Goal: Information Seeking & Learning: Learn about a topic

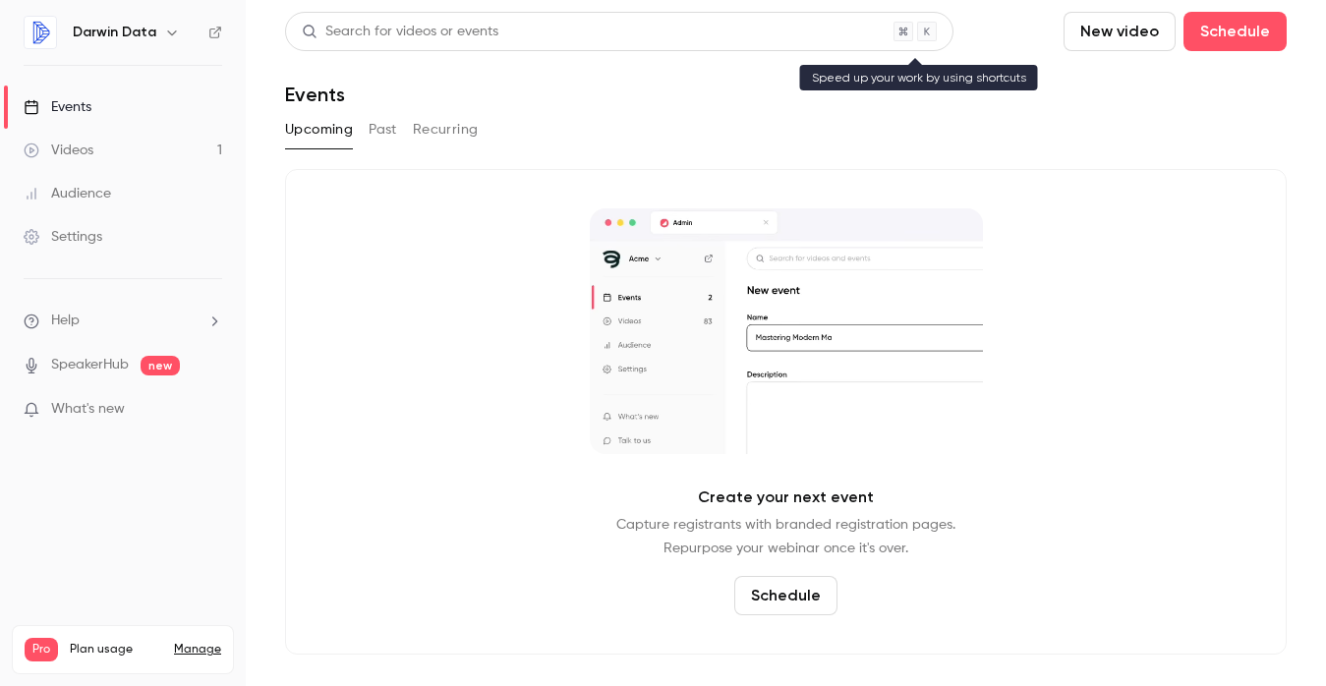
click at [444, 36] on div "Search for videos or events" at bounding box center [400, 32] width 197 height 21
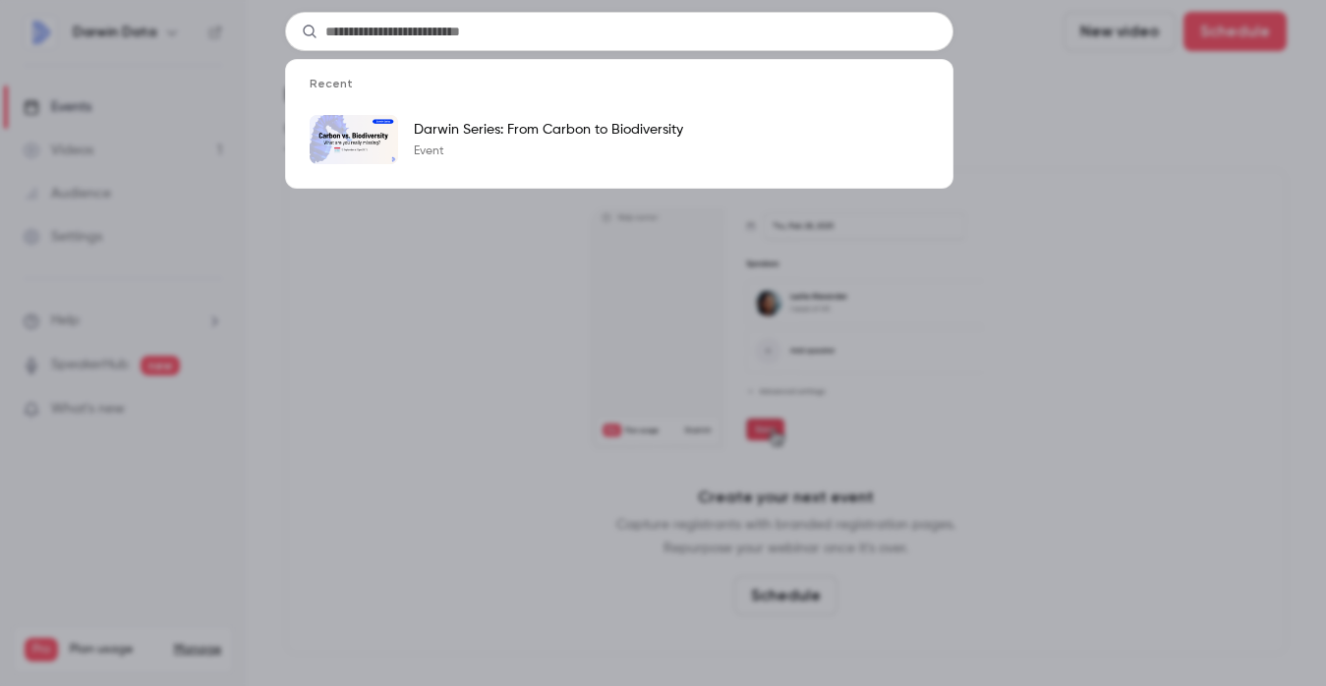
click at [430, 381] on div "Recent Darwin Series: From Carbon to Biodiversity Event" at bounding box center [663, 343] width 1326 height 686
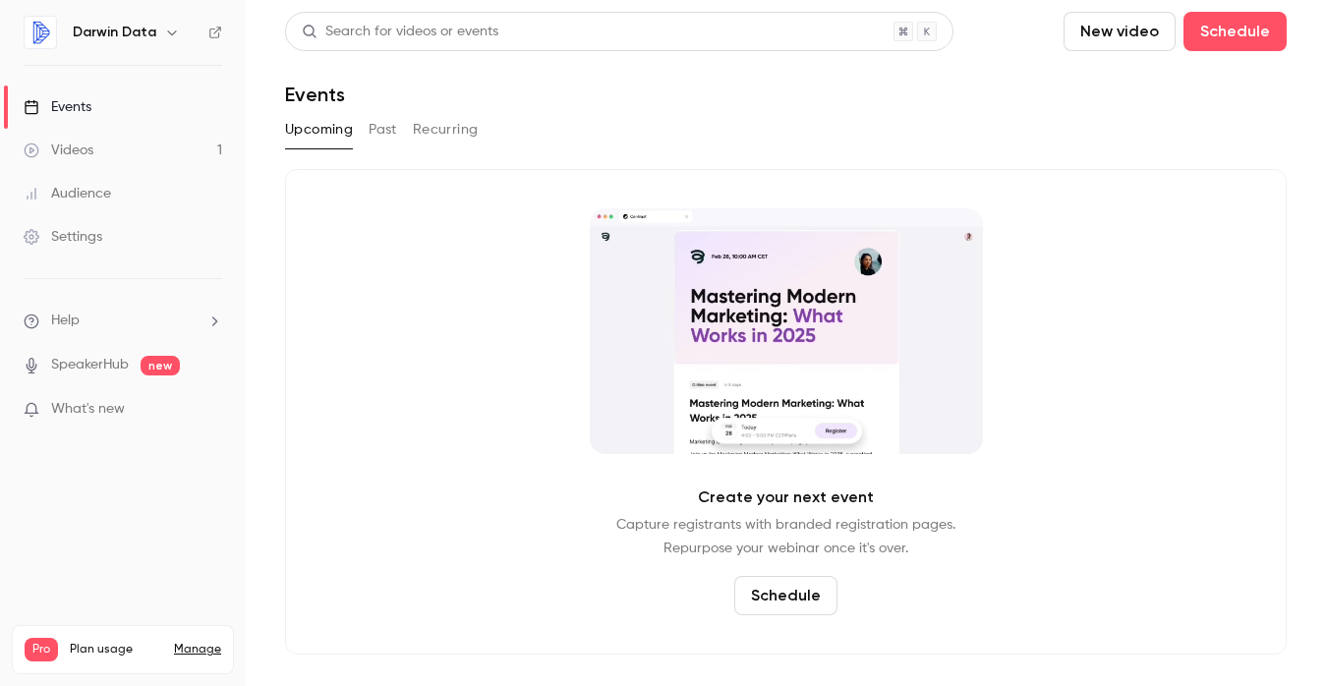
click at [90, 326] on li "Help" at bounding box center [123, 321] width 198 height 21
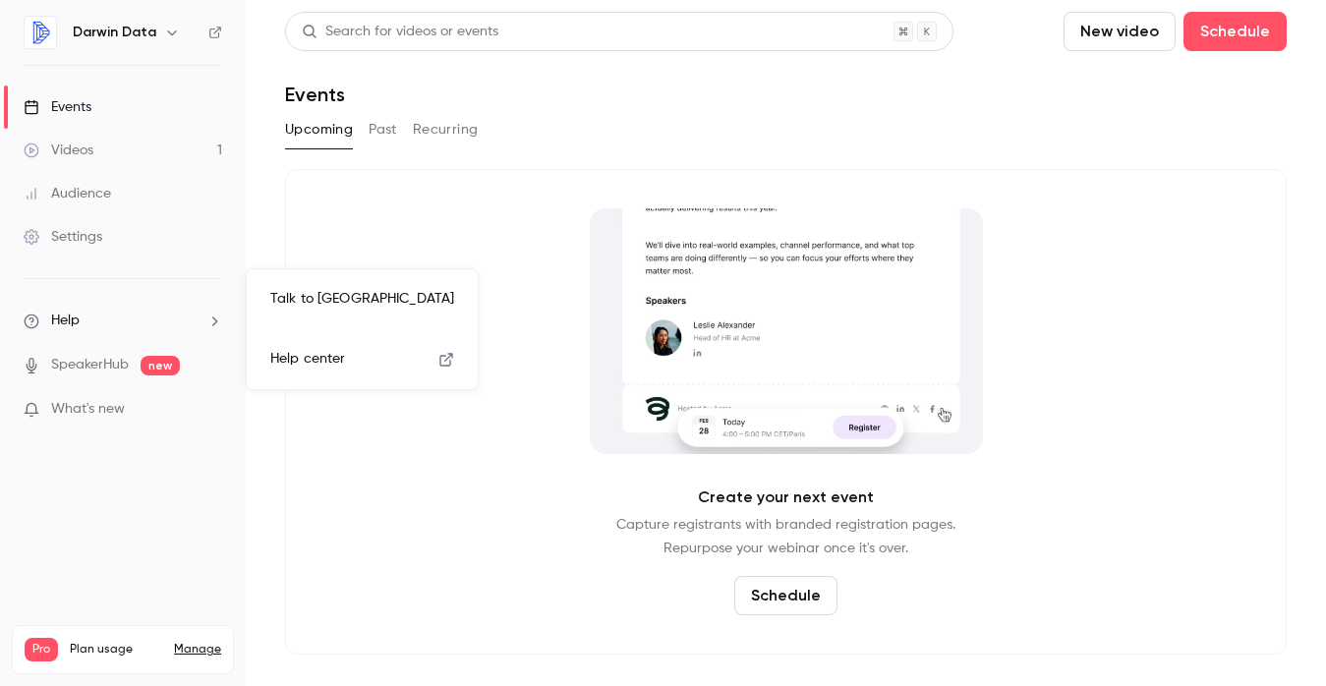
click at [356, 362] on link "Help center" at bounding box center [361, 359] width 215 height 52
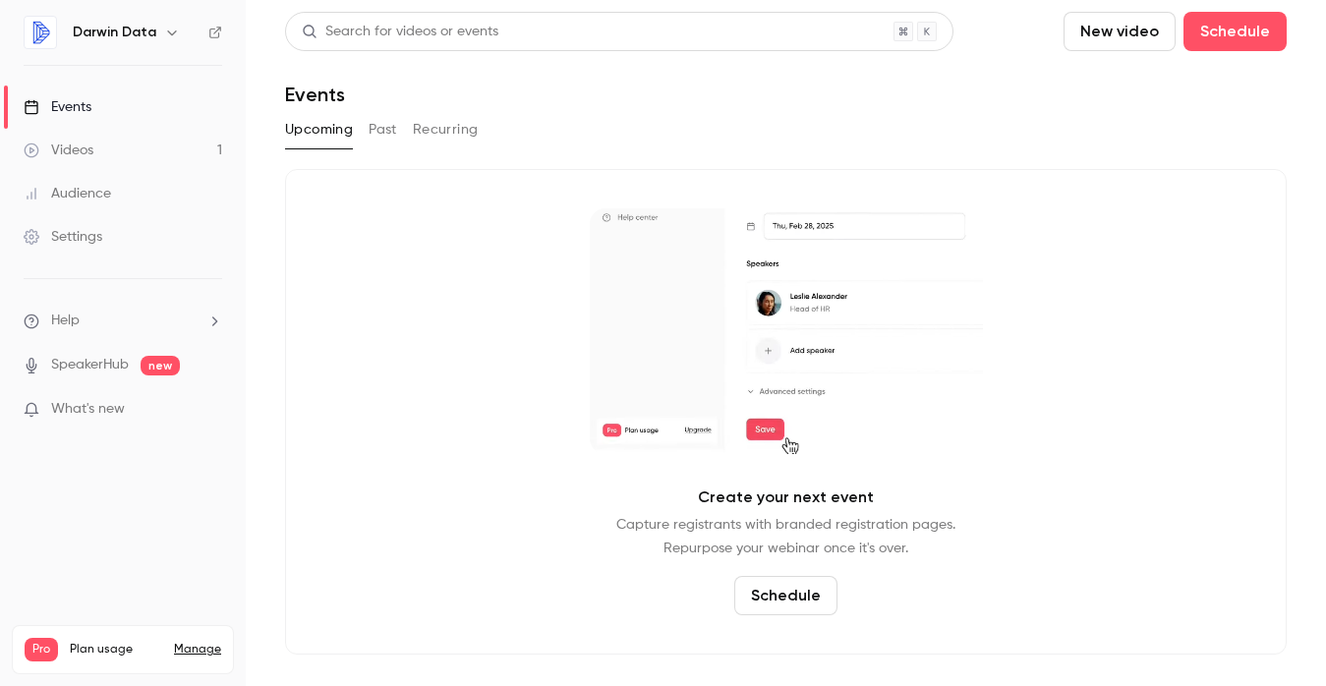
click at [390, 122] on button "Past" at bounding box center [382, 129] width 28 height 31
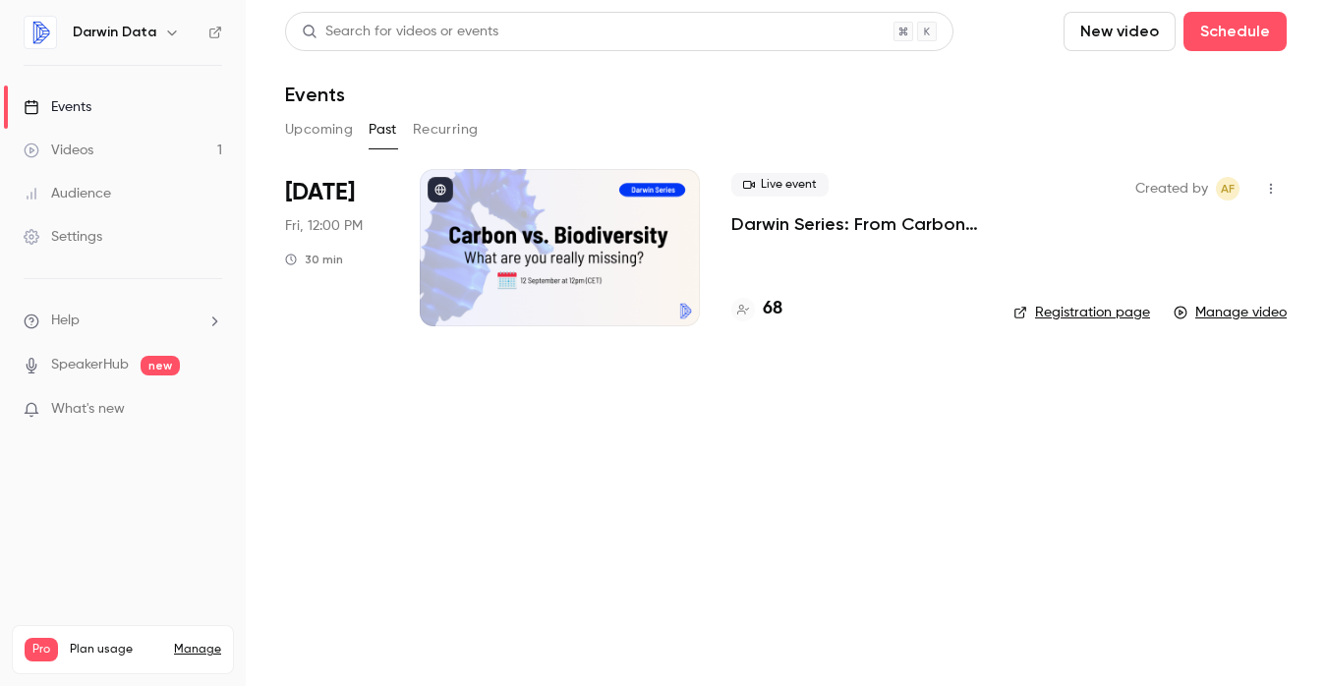
click at [1271, 186] on icon "button" at bounding box center [1271, 189] width 16 height 14
click at [113, 196] on div at bounding box center [663, 343] width 1326 height 686
click at [83, 144] on div "Videos" at bounding box center [59, 151] width 70 height 20
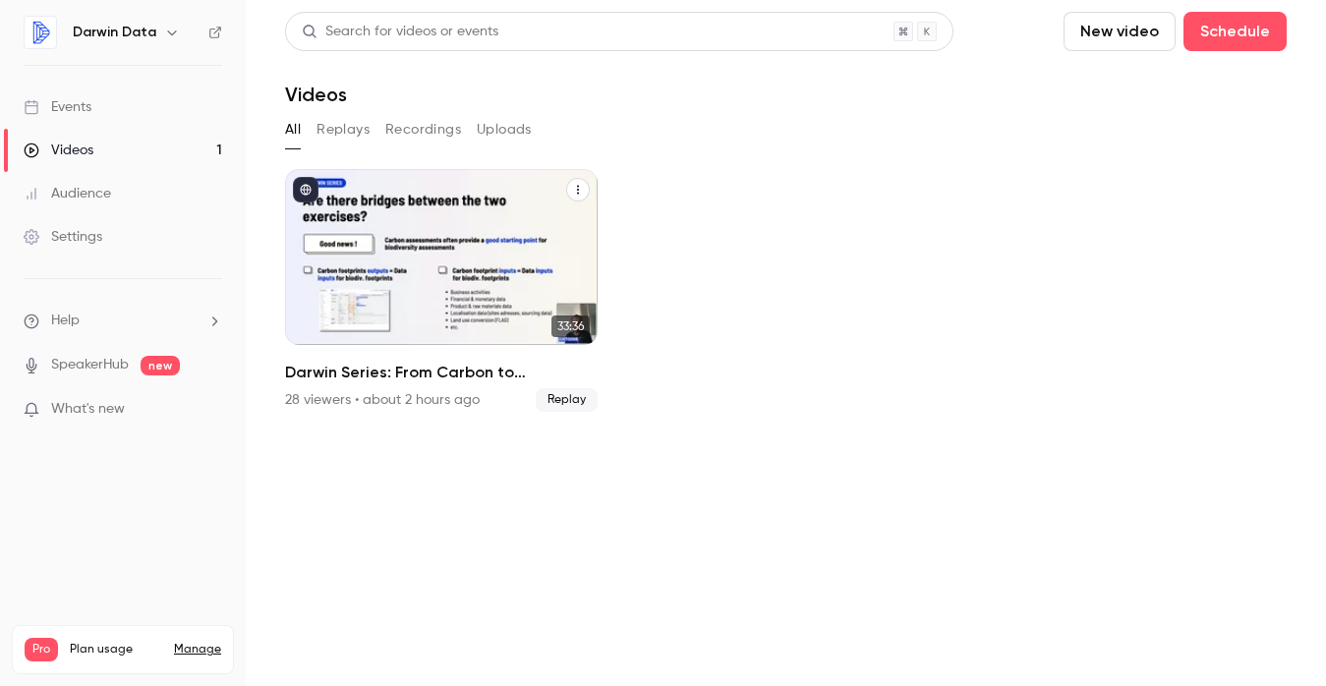
click at [580, 189] on icon "Darwin Series: From Carbon to Biodiversity" at bounding box center [578, 190] width 12 height 12
click at [575, 191] on icon "Darwin Series: From Carbon to Biodiversity" at bounding box center [578, 190] width 12 height 12
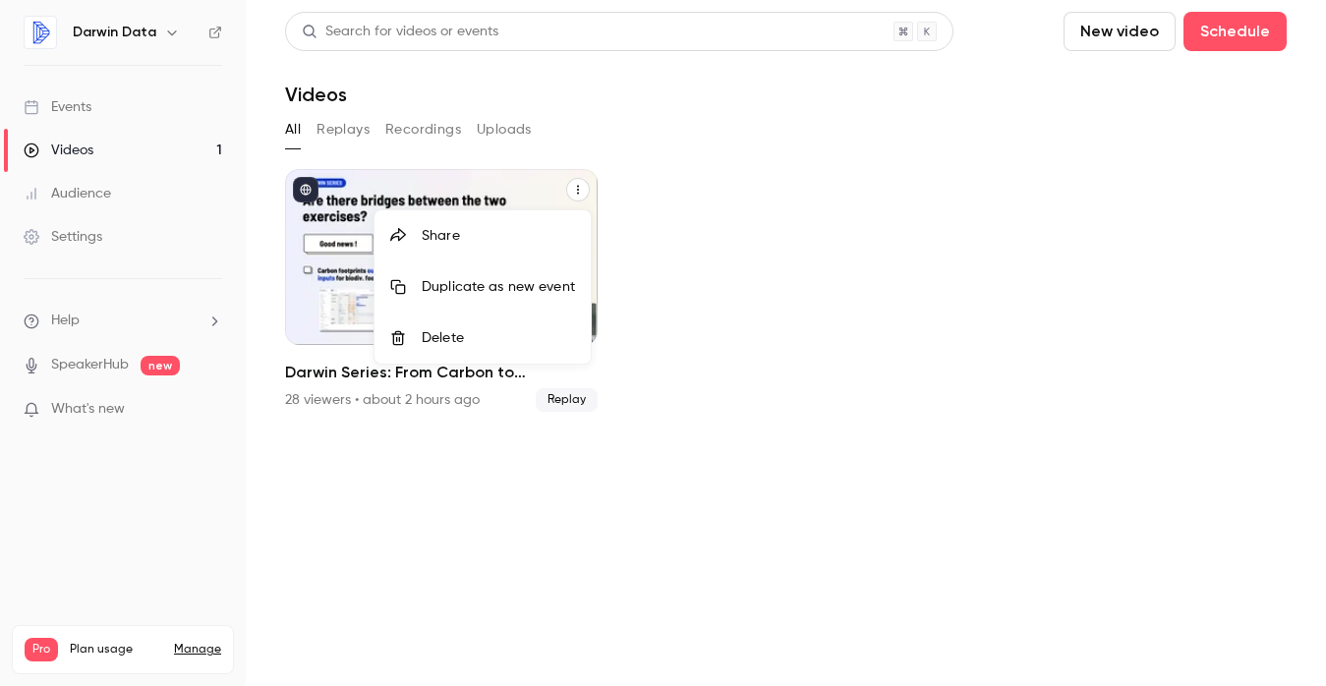
click at [707, 336] on div at bounding box center [663, 343] width 1326 height 686
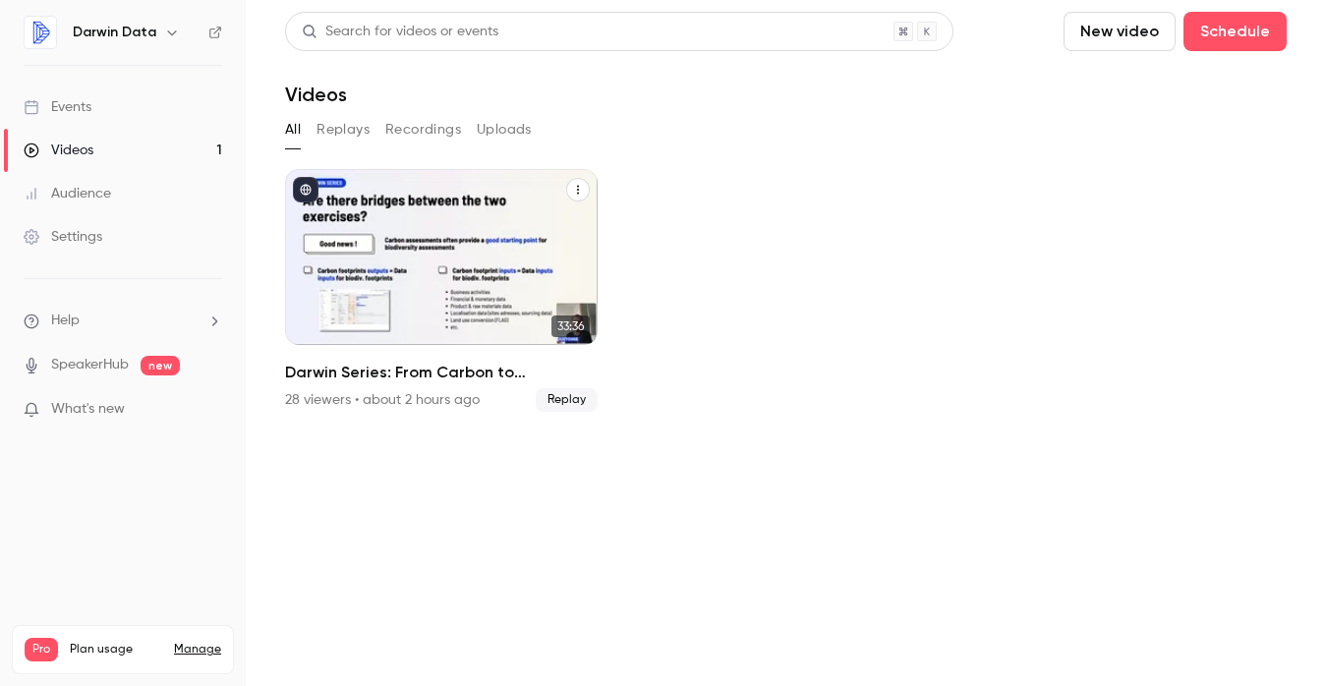
click at [76, 108] on div "Events" at bounding box center [58, 107] width 68 height 20
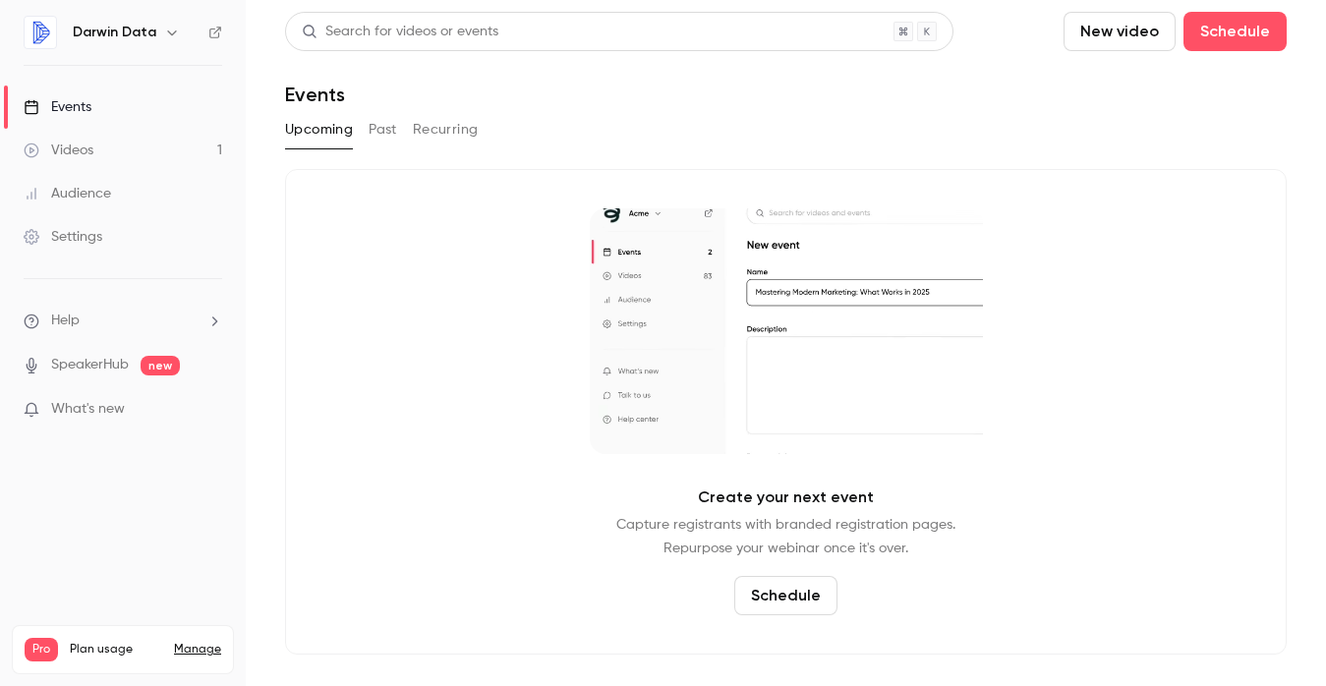
click at [390, 137] on button "Past" at bounding box center [382, 129] width 28 height 31
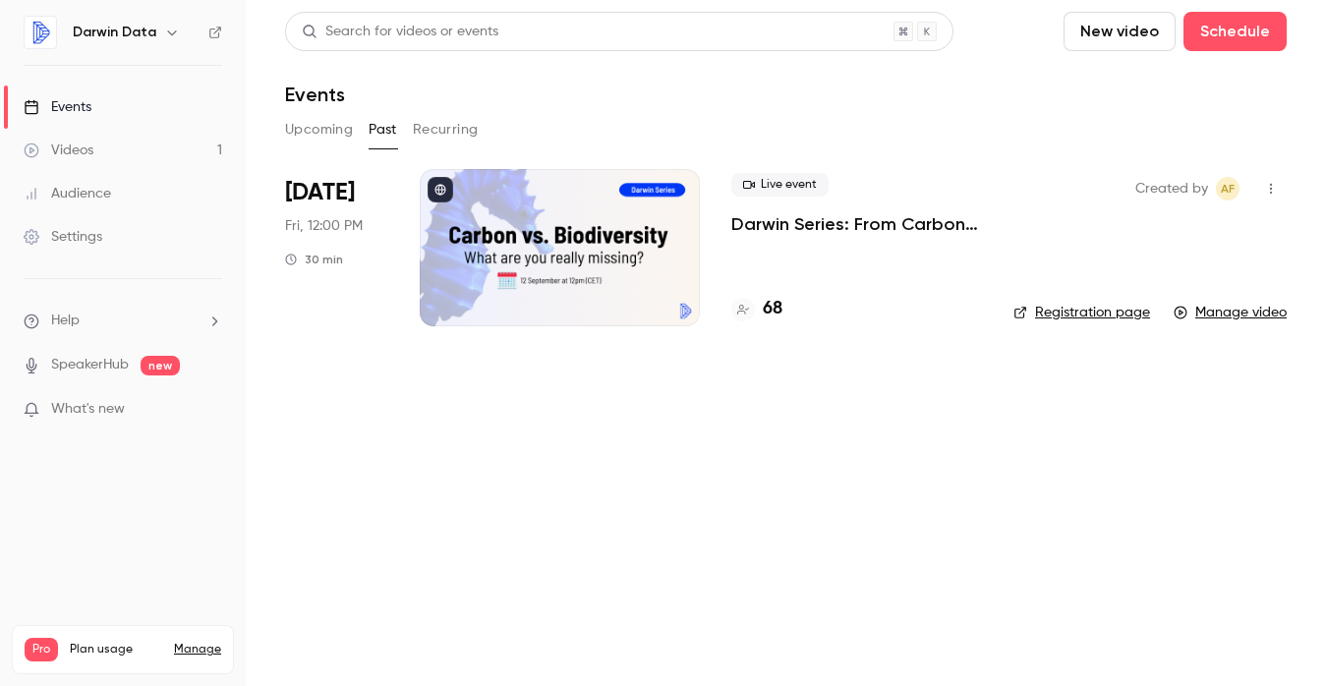
click at [810, 219] on p "Darwin Series: From Carbon to Biodiversity" at bounding box center [856, 224] width 251 height 24
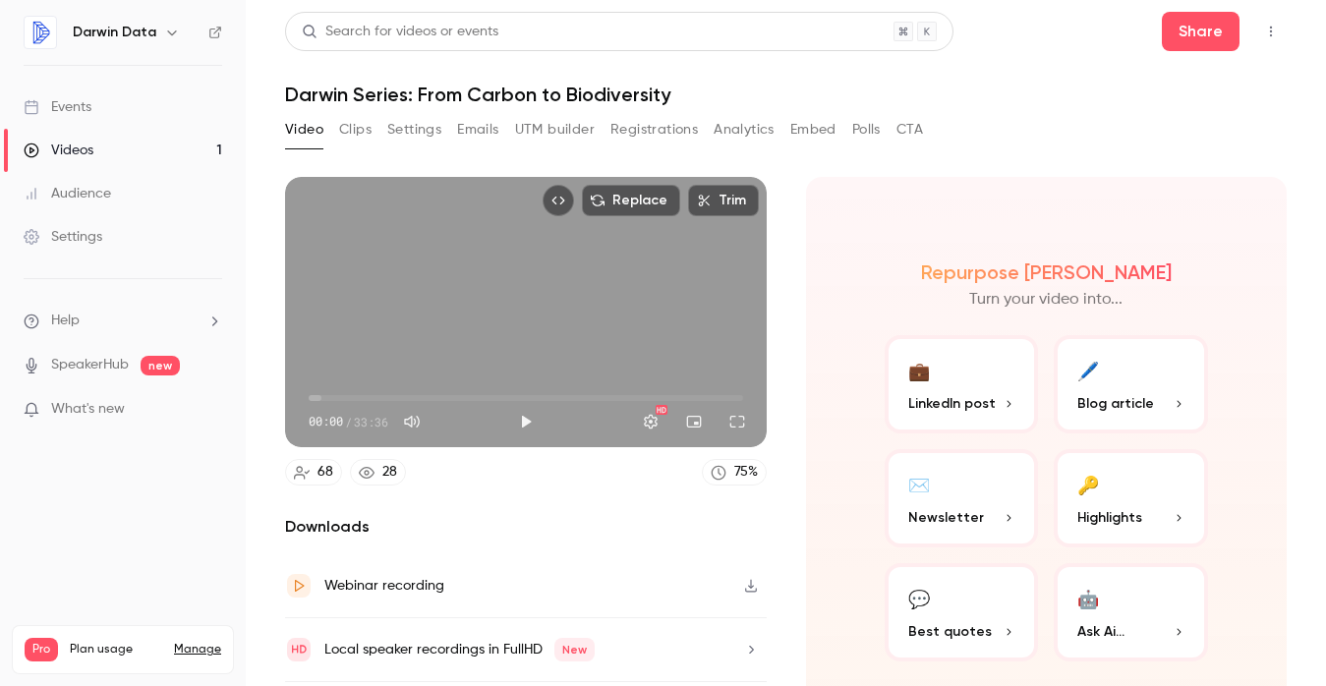
click at [660, 135] on button "Registrations" at bounding box center [653, 129] width 87 height 31
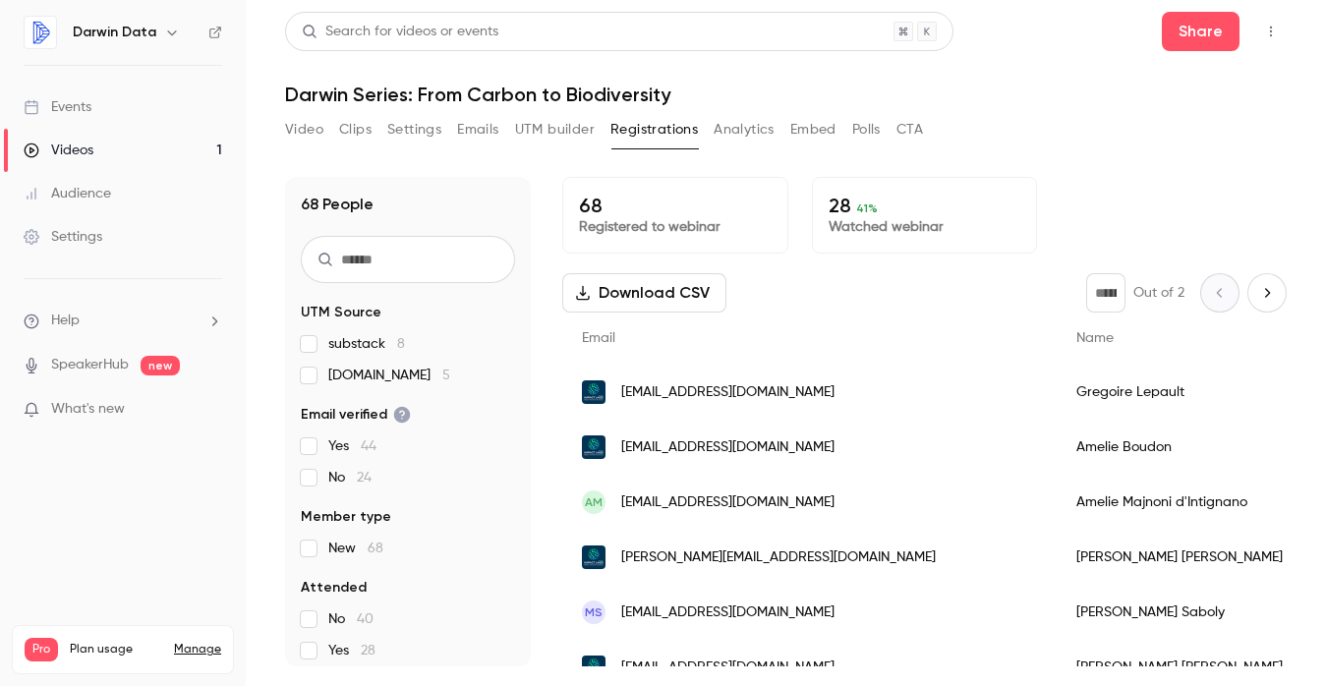
click at [745, 130] on button "Analytics" at bounding box center [743, 129] width 61 height 31
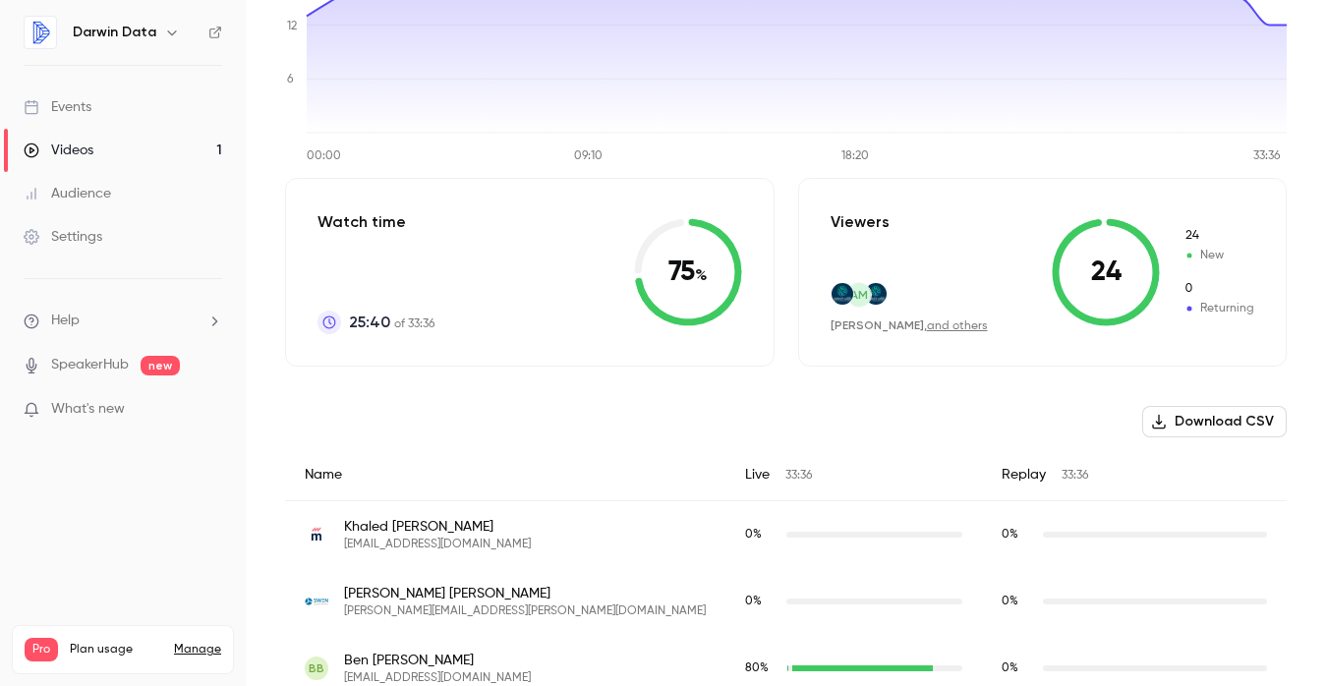
scroll to position [264, 0]
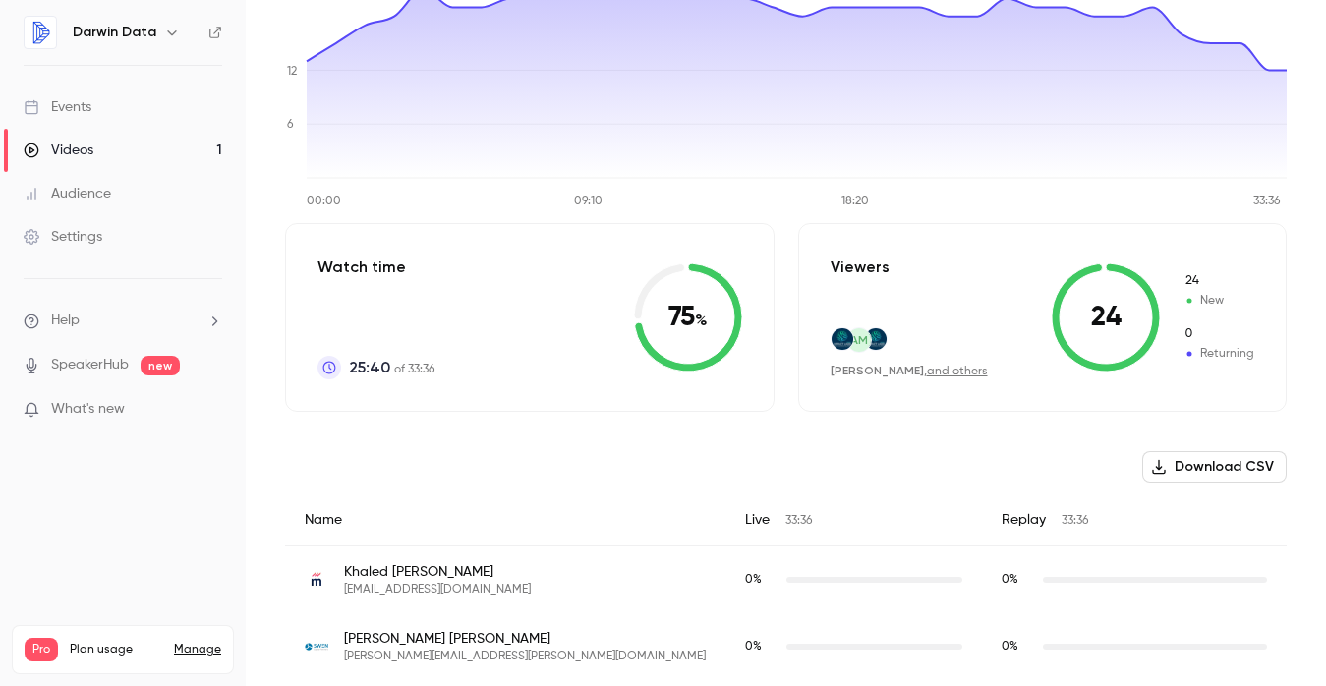
click at [1169, 277] on div "24 24 New 0 Returning" at bounding box center [1152, 317] width 202 height 108
click at [1217, 354] on span "Returning" at bounding box center [1218, 354] width 71 height 18
click at [957, 367] on link "and others" at bounding box center [957, 372] width 61 height 12
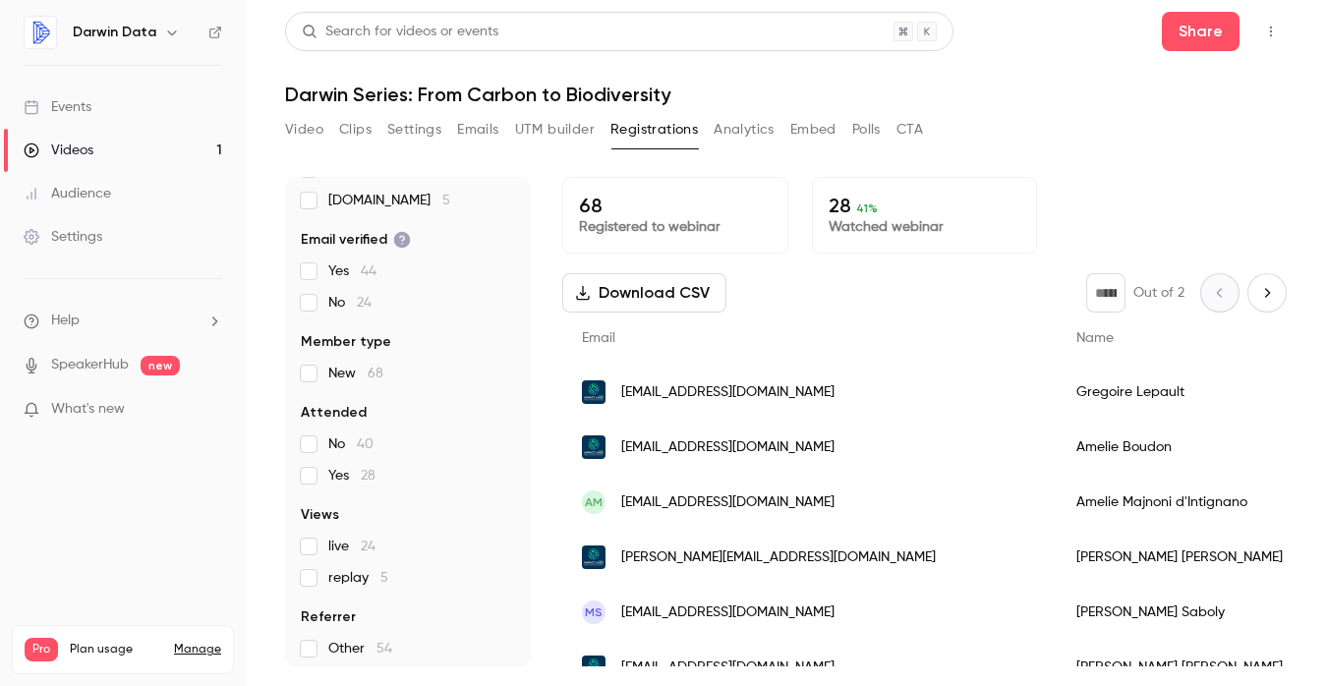
scroll to position [183, 0]
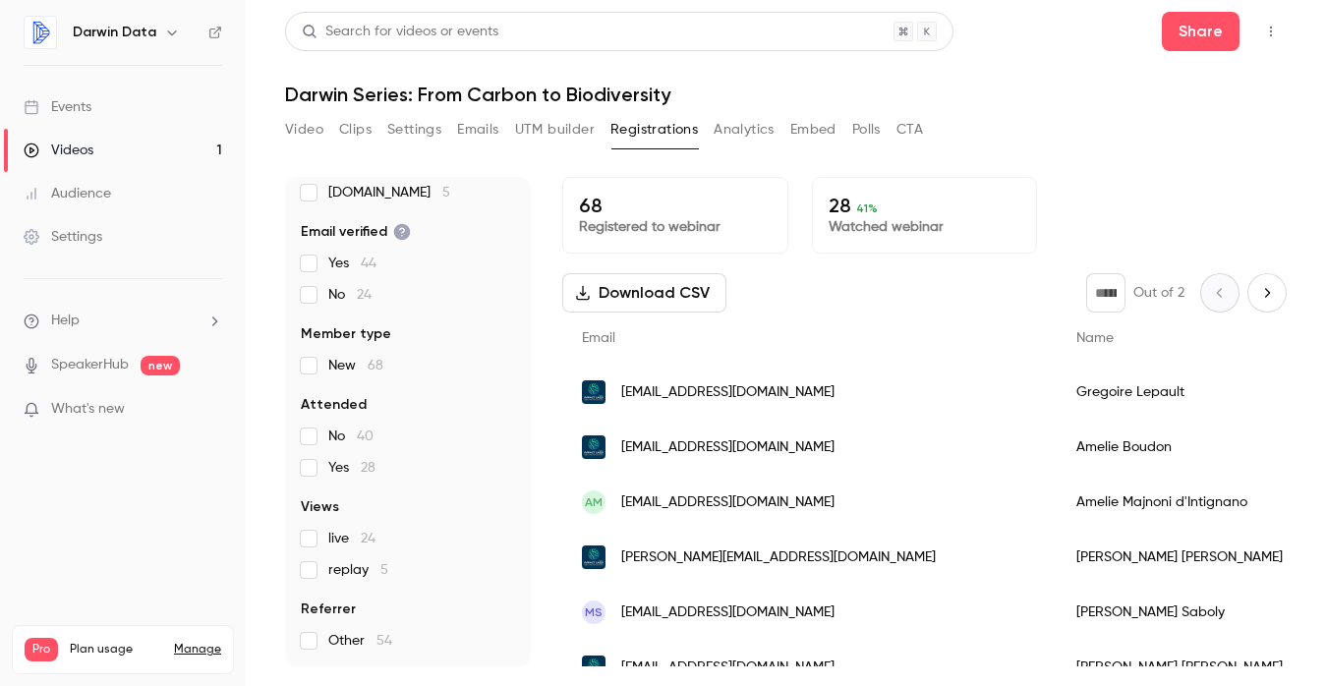
click at [368, 538] on span "24" at bounding box center [368, 539] width 15 height 14
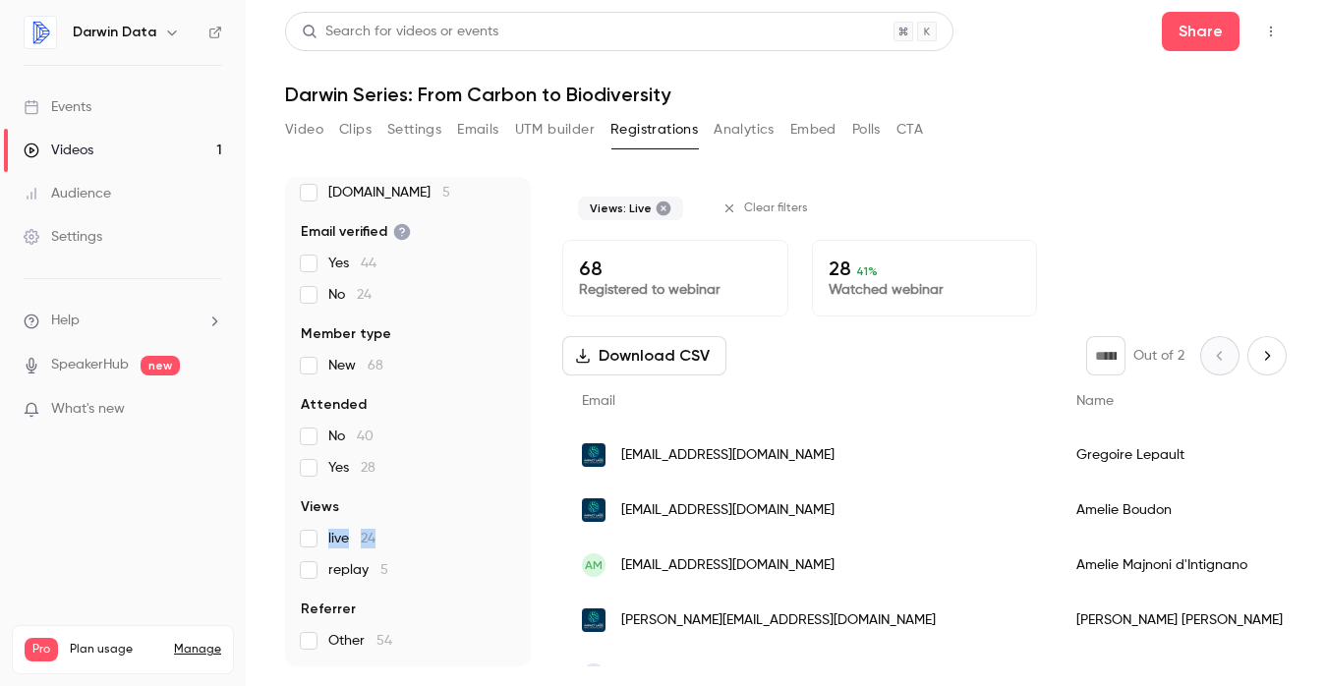
click at [367, 538] on span "24" at bounding box center [368, 539] width 15 height 14
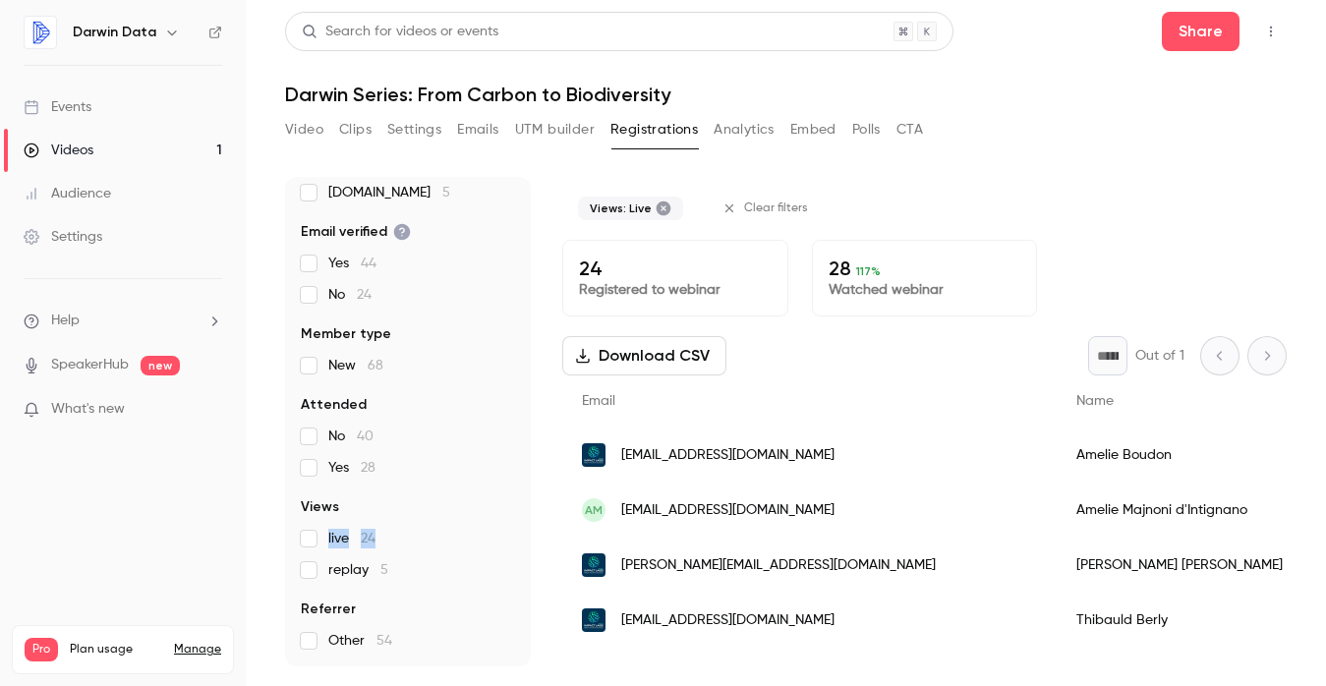
scroll to position [120, 0]
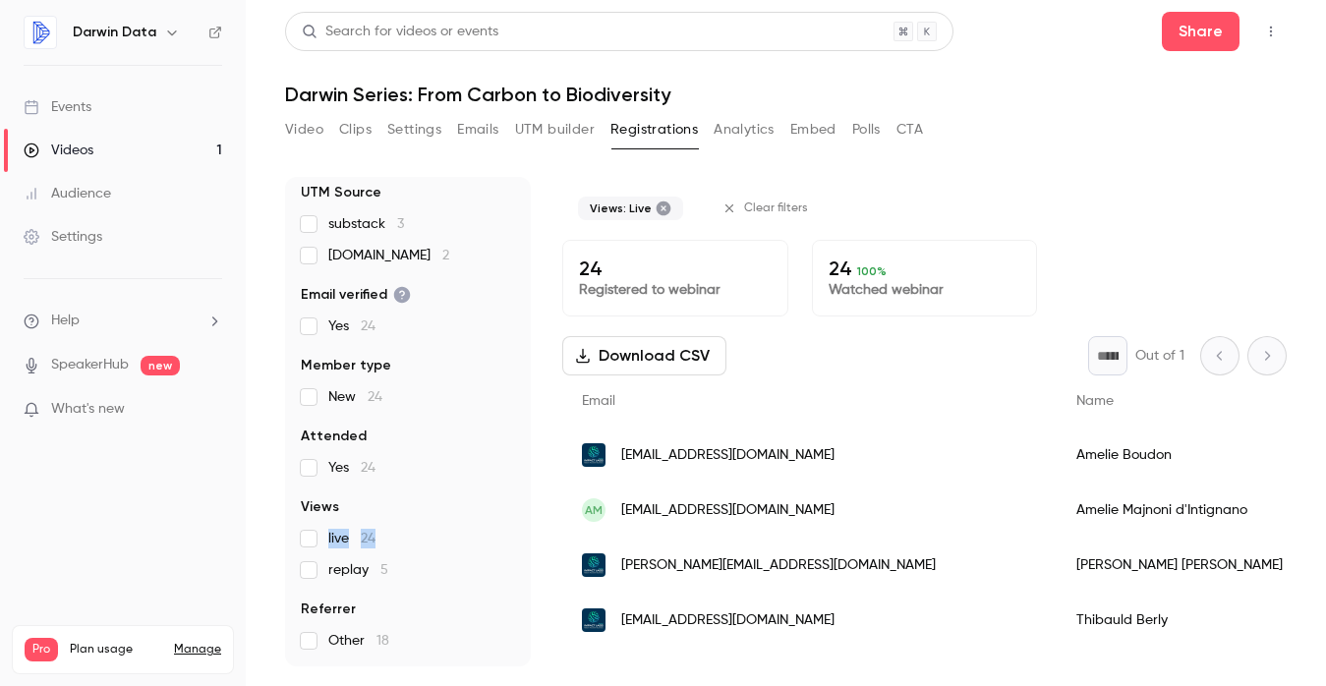
click at [367, 538] on span "24" at bounding box center [368, 539] width 15 height 14
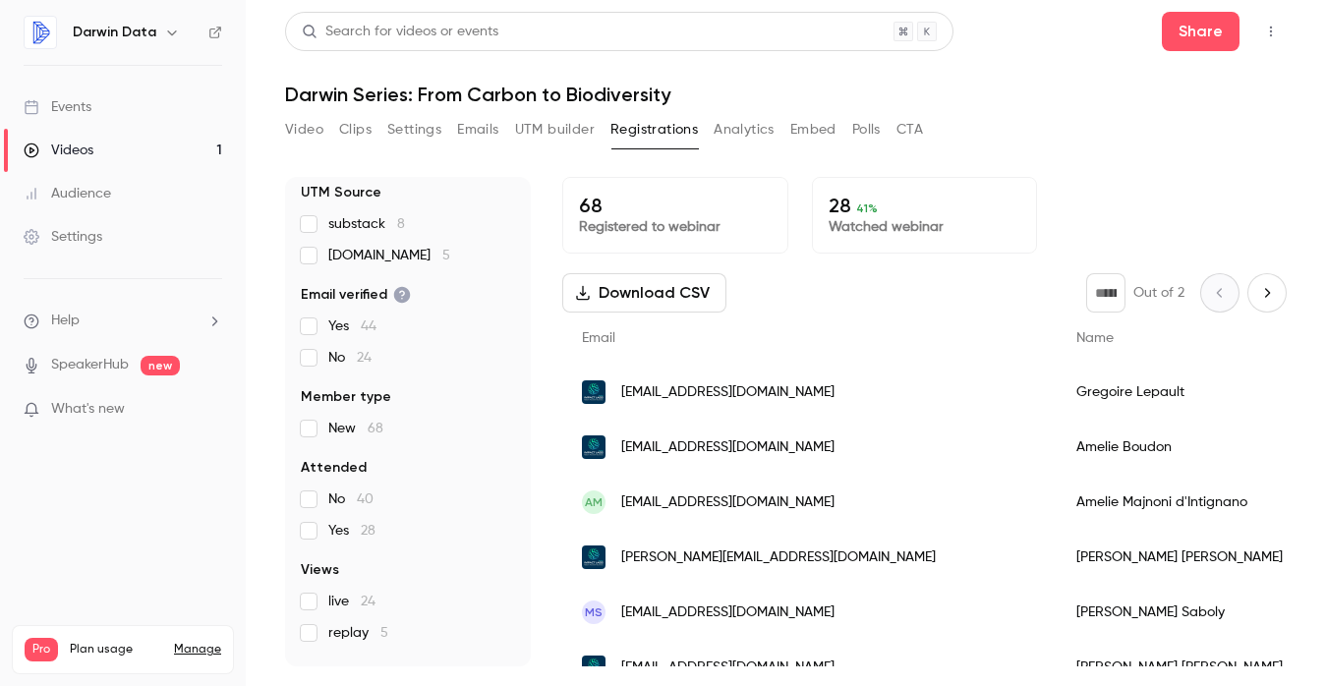
click at [370, 595] on span "24" at bounding box center [368, 601] width 15 height 14
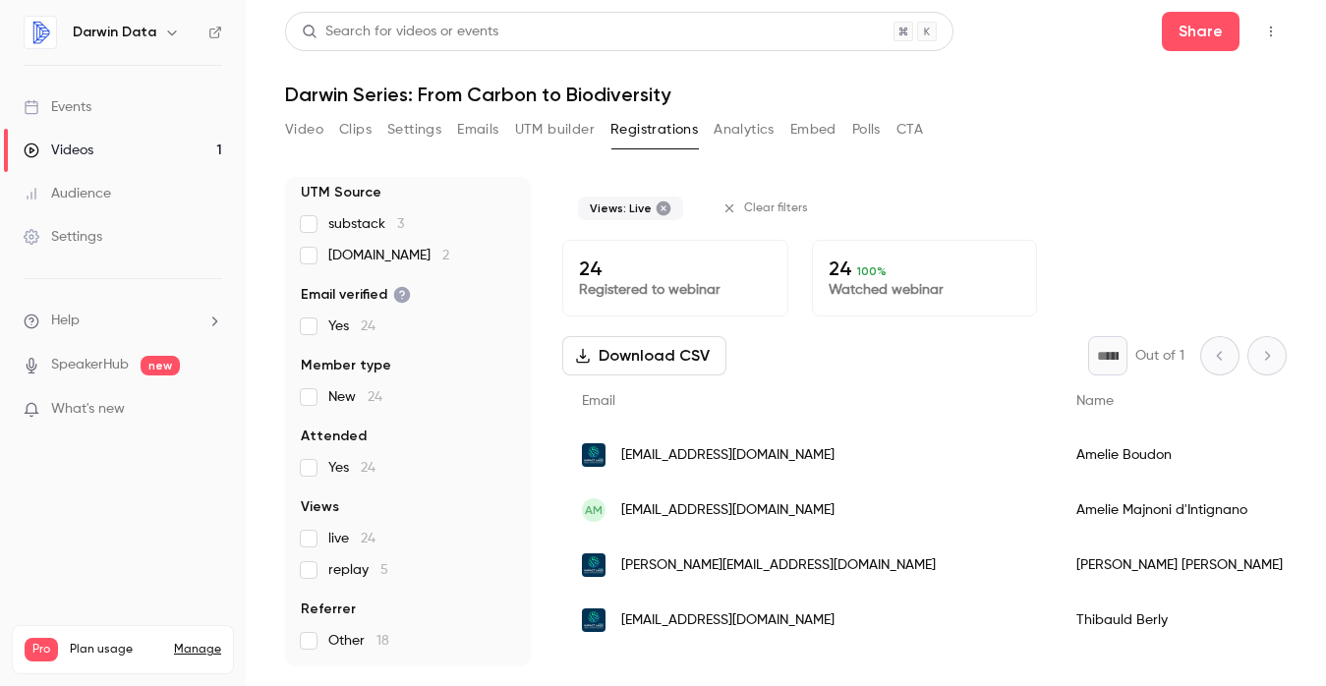
click at [370, 595] on section "UTM Source substack 3 [DOMAIN_NAME] 2 Email verified Yes 24 Member type New 24 …" at bounding box center [408, 417] width 214 height 468
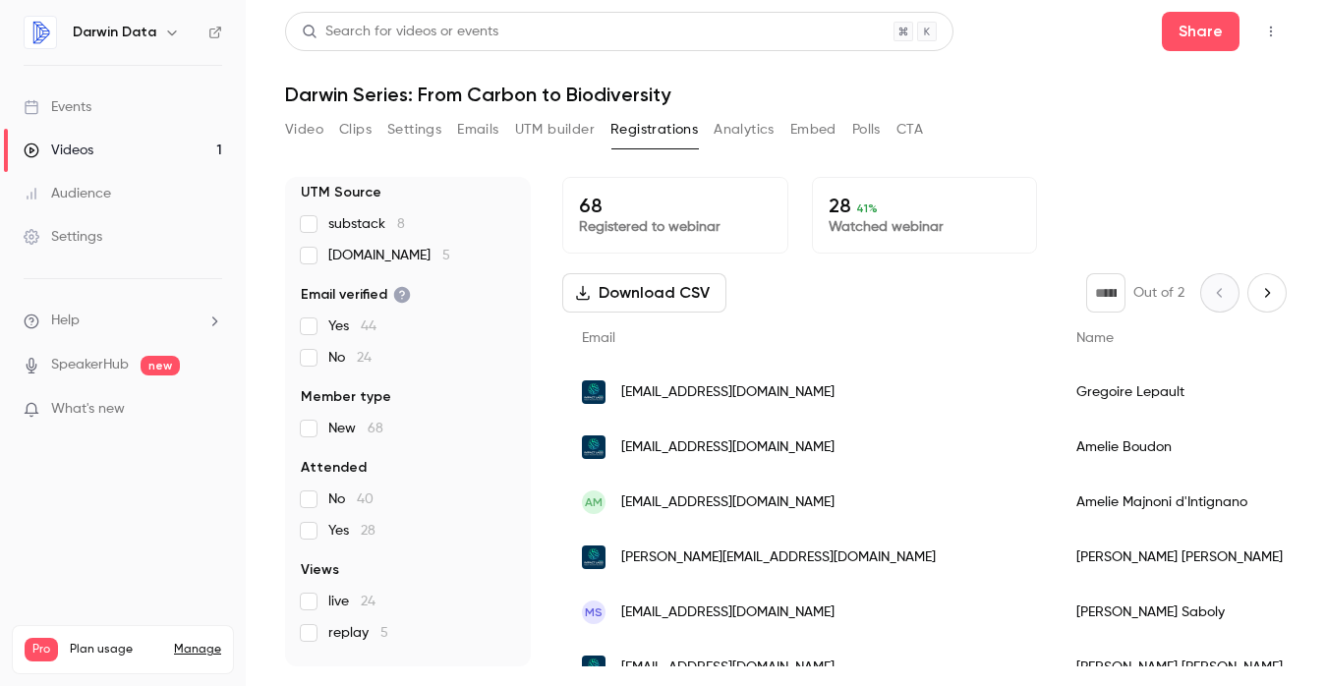
scroll to position [183, 0]
